Goal: Information Seeking & Learning: Learn about a topic

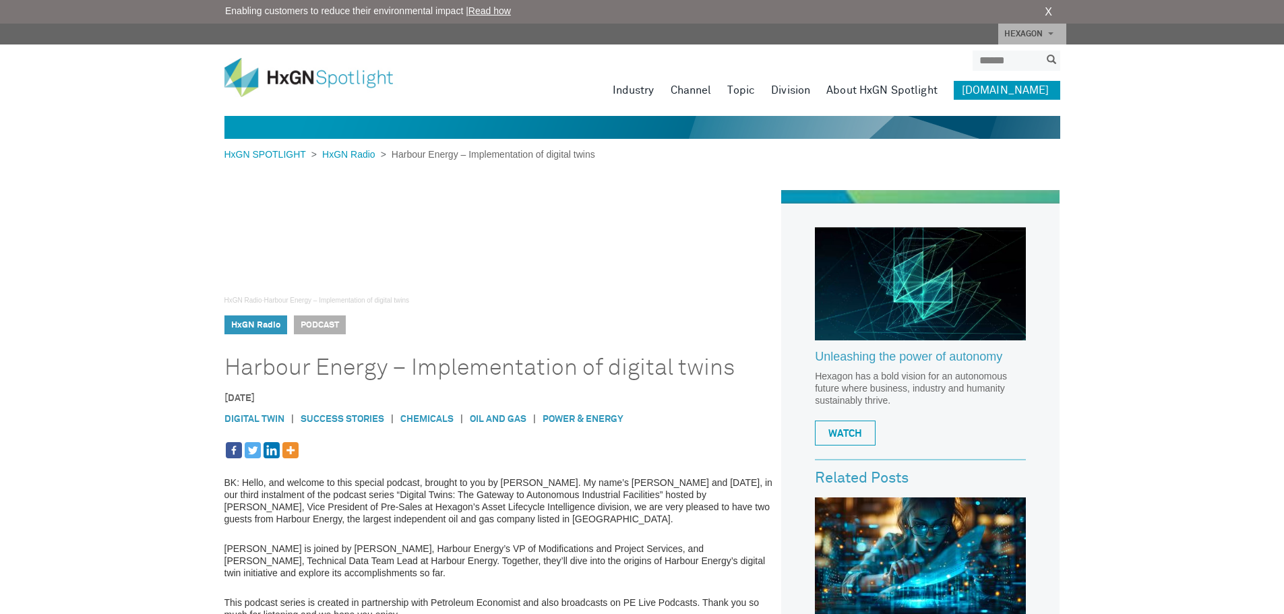
click at [1050, 35] on span at bounding box center [1050, 33] width 5 height 3
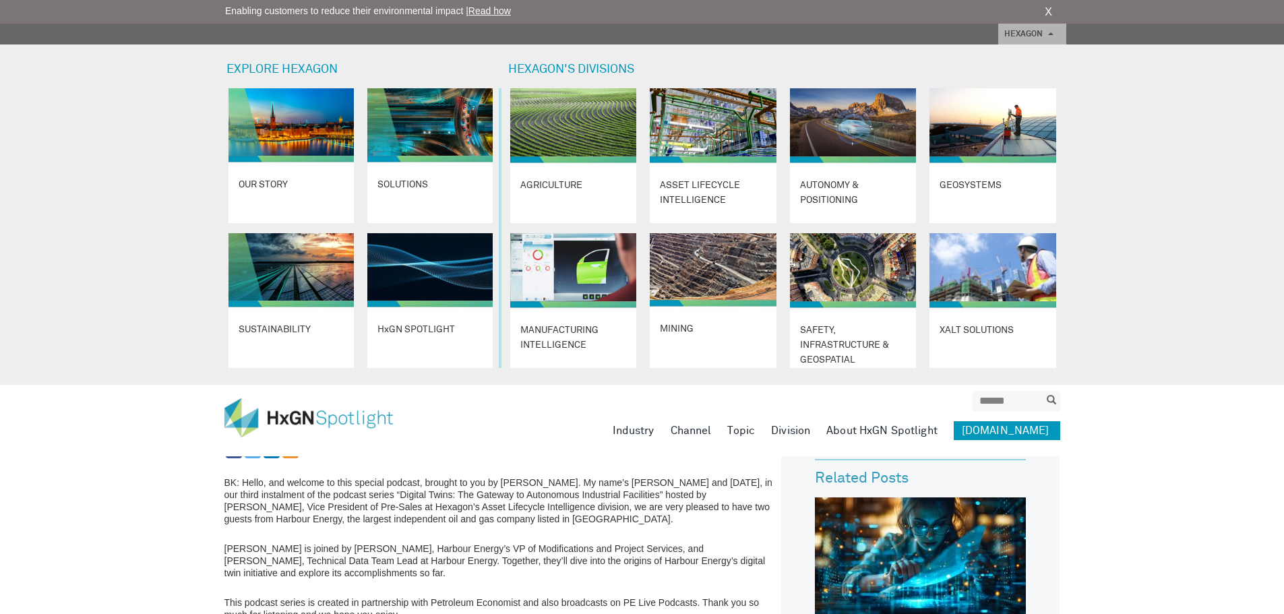
click at [1042, 36] on link "HEXAGON" at bounding box center [1032, 34] width 68 height 21
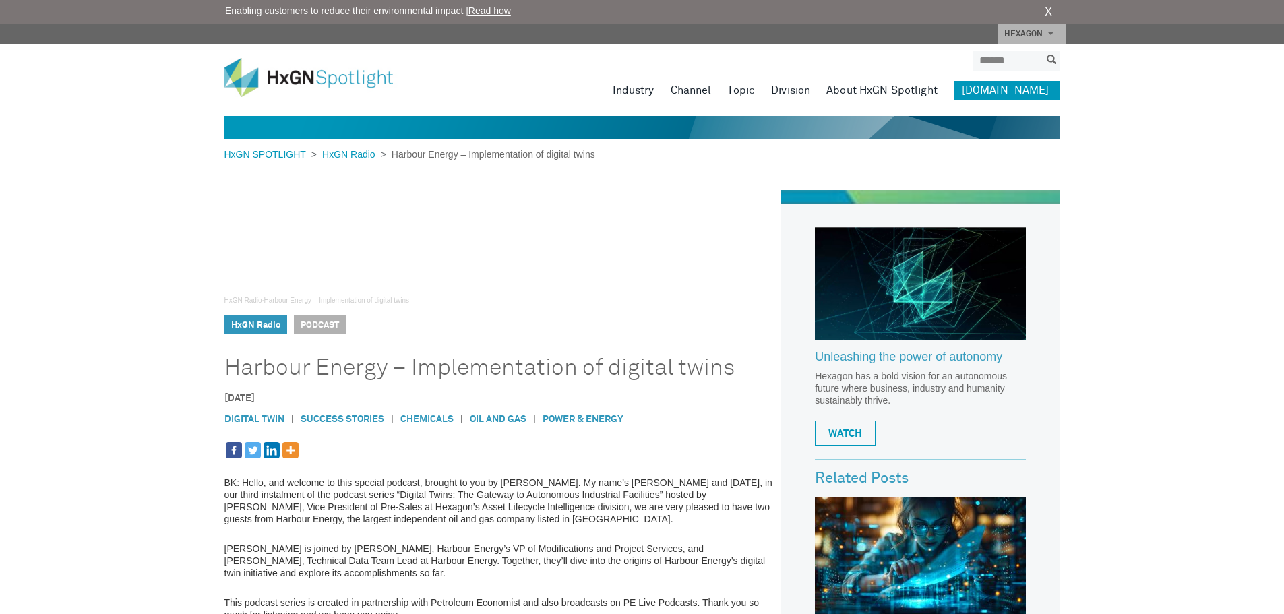
drag, startPoint x: 1173, startPoint y: 350, endPoint x: 1166, endPoint y: 340, distance: 12.1
drag, startPoint x: 491, startPoint y: 466, endPoint x: 455, endPoint y: 460, distance: 36.1
click at [360, 372] on h1 "Harbour Energy – Implementation of digital twins" at bounding box center [479, 367] width 511 height 27
